Goal: Task Accomplishment & Management: Complete application form

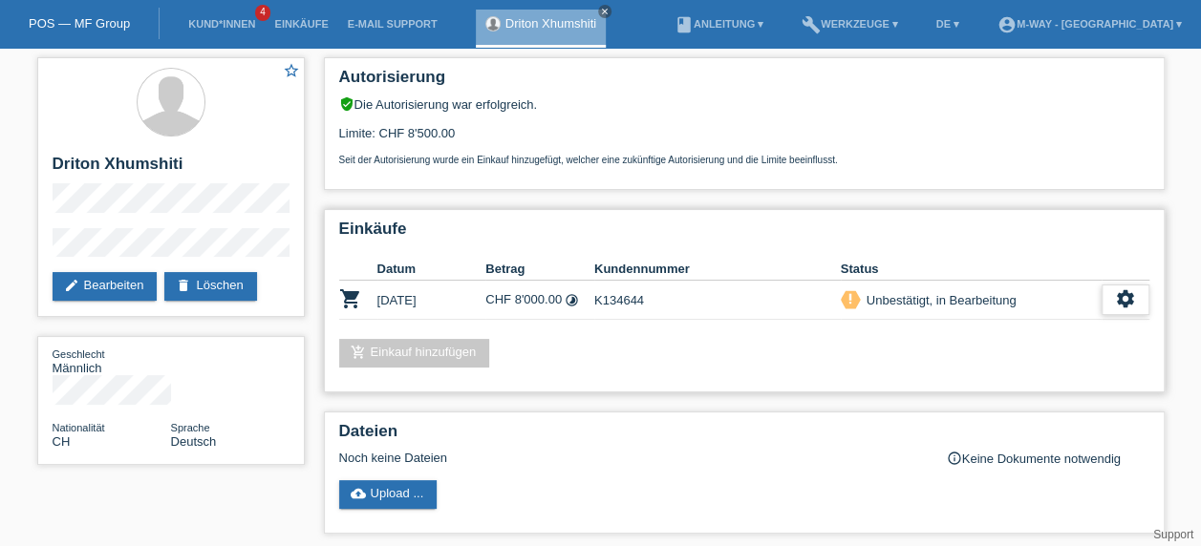
click at [1119, 300] on icon "settings" at bounding box center [1125, 298] width 21 height 21
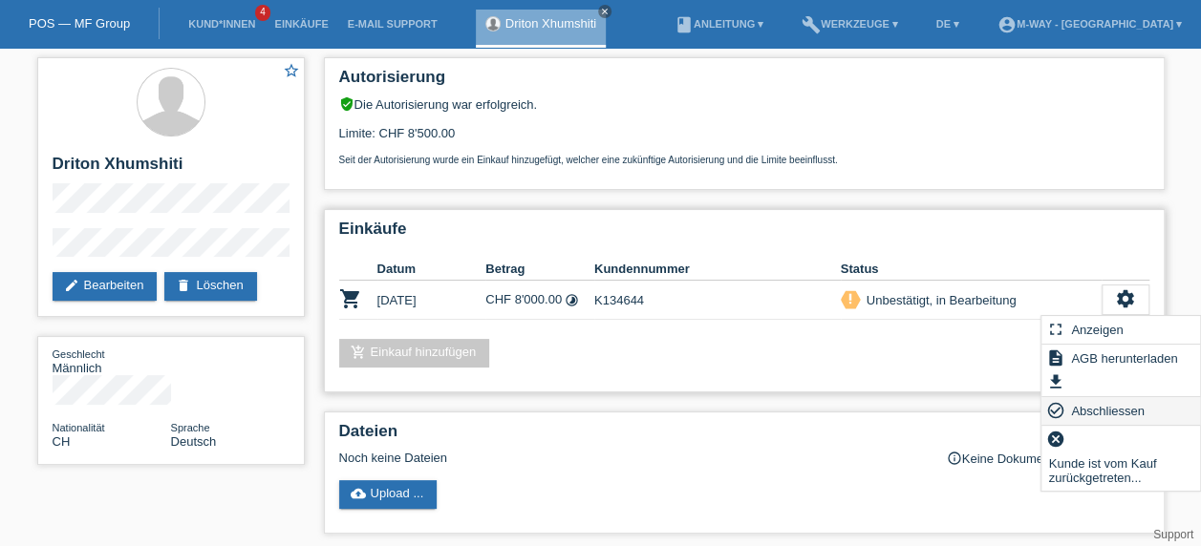
click at [1120, 404] on span "Abschliessen" at bounding box center [1107, 410] width 79 height 23
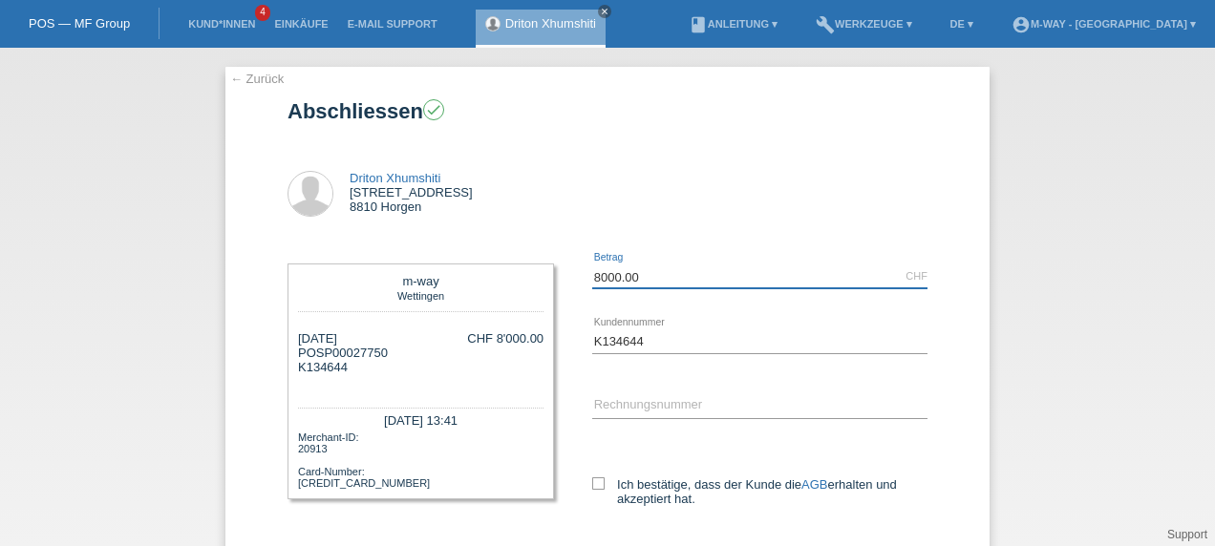
click at [671, 277] on input "8000.00" at bounding box center [759, 277] width 335 height 24
type input "8"
type input "6119.15"
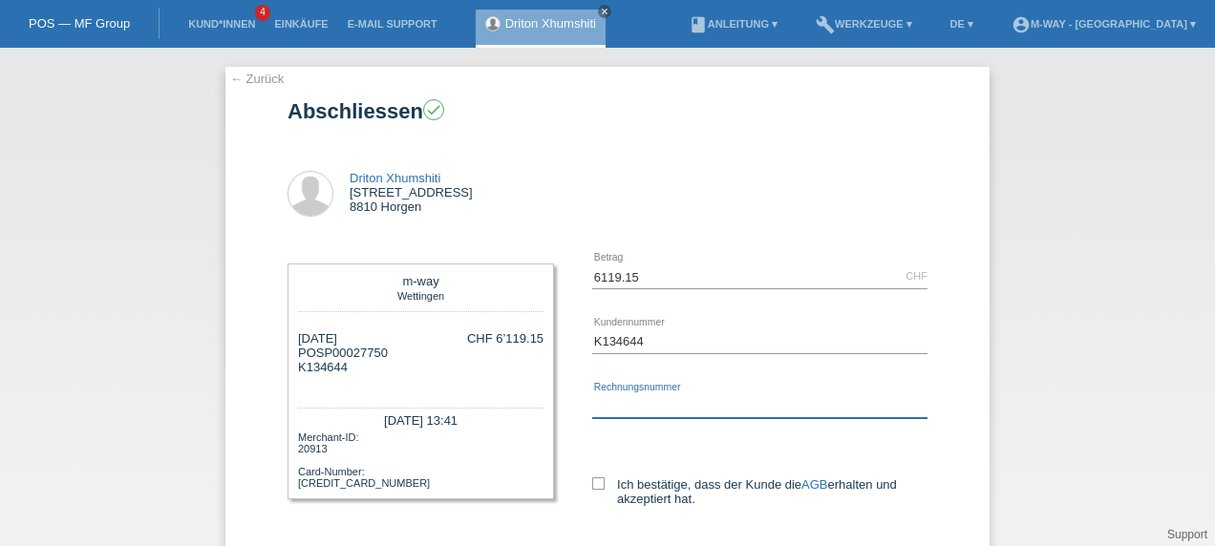
click at [646, 404] on input "text" at bounding box center [759, 406] width 335 height 24
type input "45707/13"
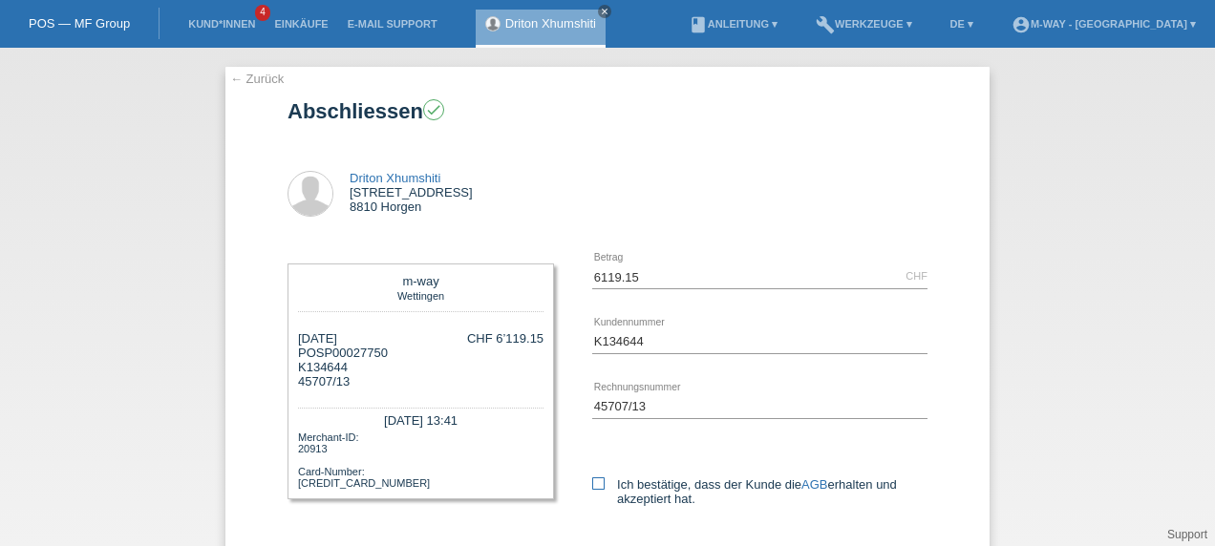
click at [592, 481] on icon at bounding box center [598, 484] width 12 height 12
click at [592, 481] on input "Ich bestätige, dass der Kunde die AGB erhalten und akzeptiert hat." at bounding box center [598, 484] width 12 height 12
checkbox input "true"
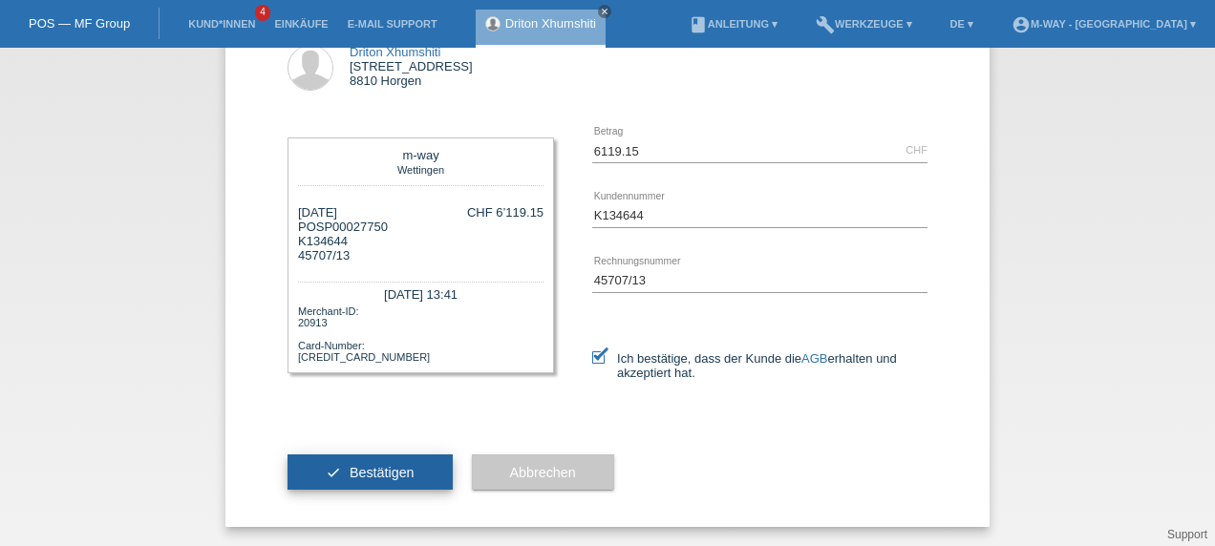
click at [332, 469] on button "check Bestätigen" at bounding box center [370, 473] width 165 height 36
